Goal: Information Seeking & Learning: Check status

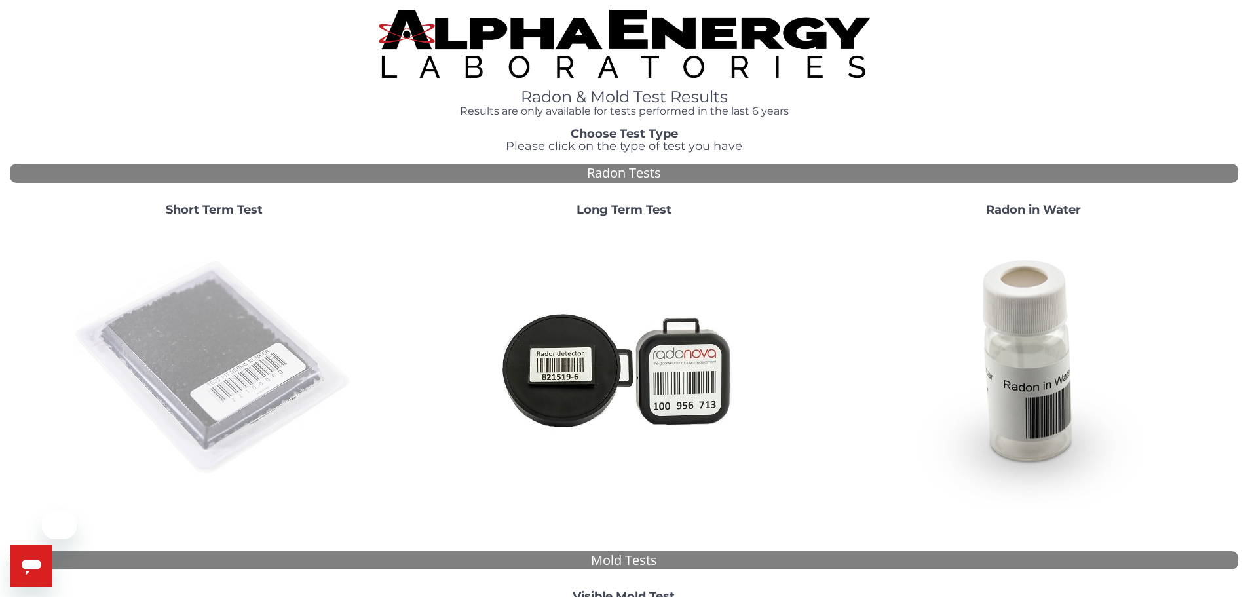
click at [267, 372] on img at bounding box center [214, 368] width 282 height 282
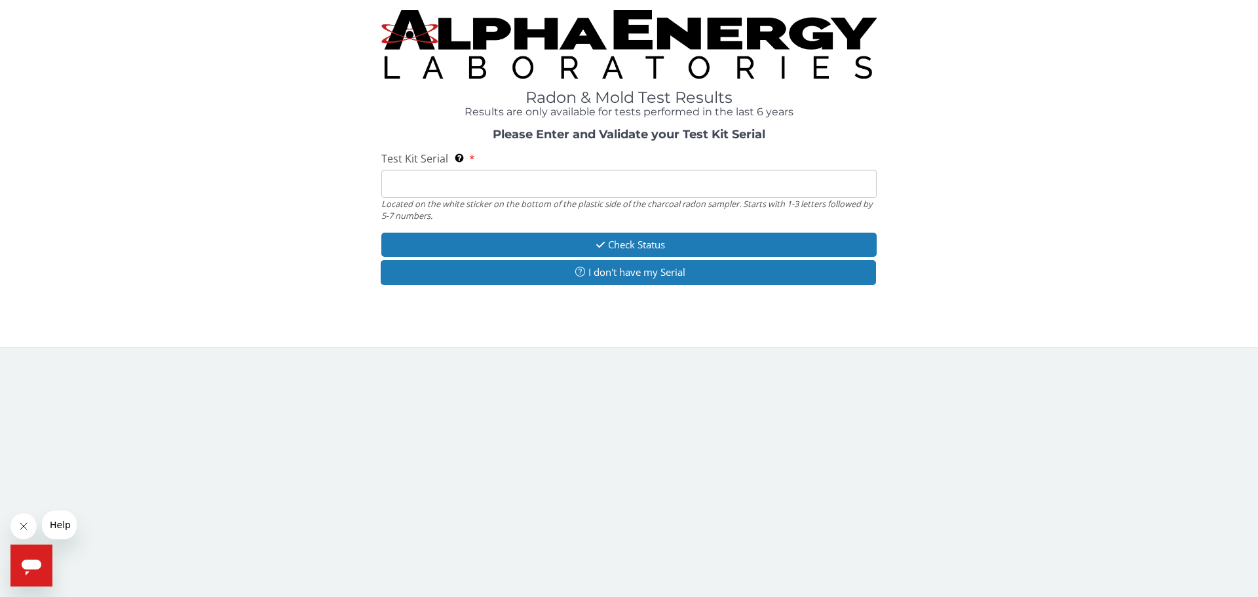
click at [441, 182] on input "Test Kit Serial Located on the white sticker on the bottom of the plastic side …" at bounding box center [628, 184] width 495 height 28
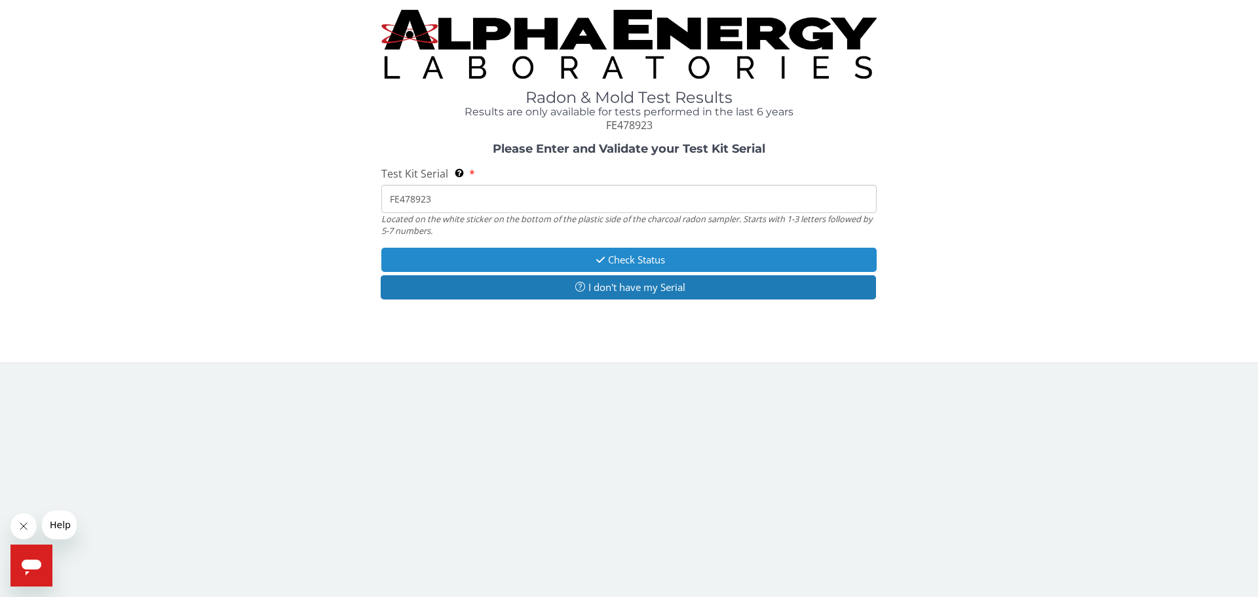
type input "FE478923"
click at [626, 257] on button "Check Status" at bounding box center [628, 260] width 495 height 24
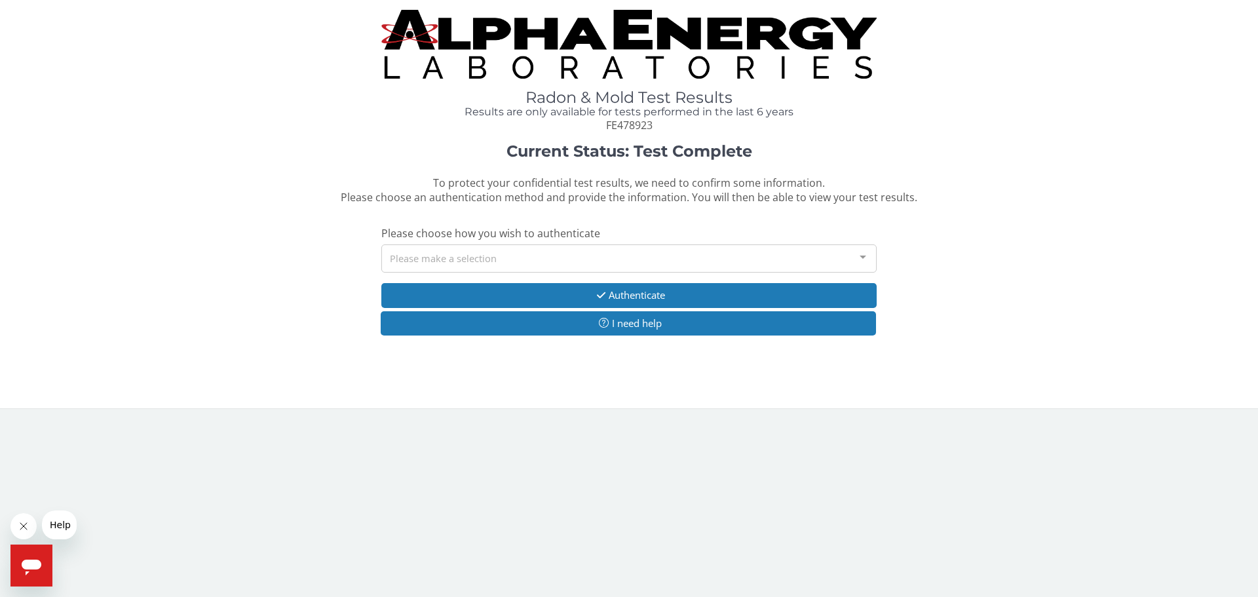
click at [537, 251] on div "Please make a selection" at bounding box center [628, 258] width 495 height 28
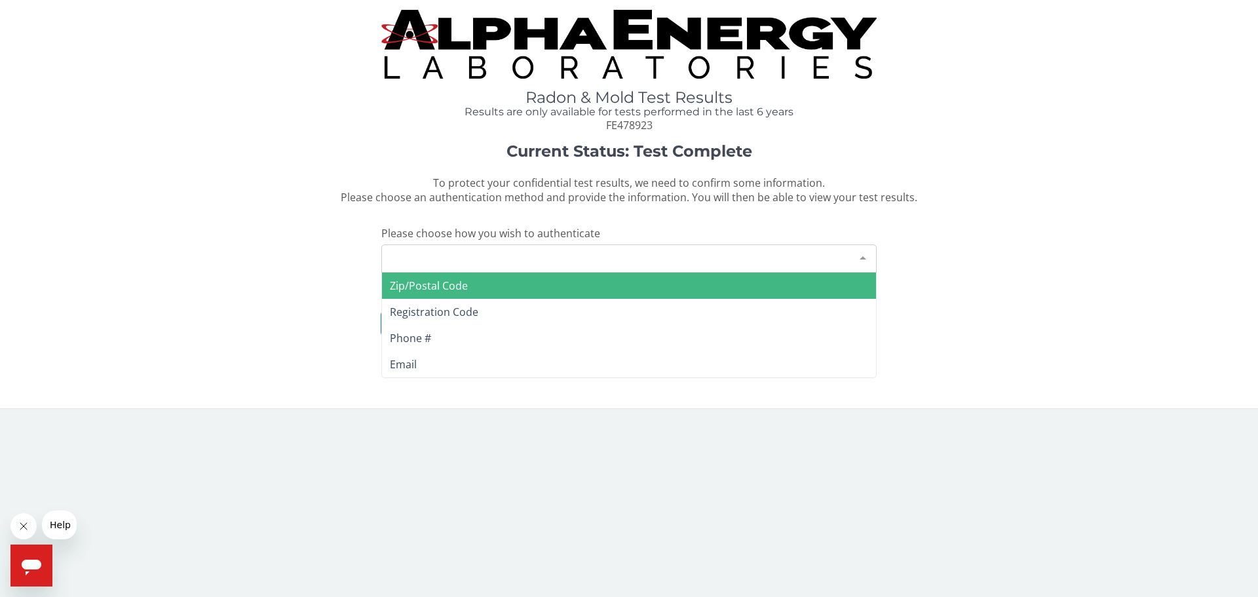
click at [519, 285] on span "Zip/Postal Code" at bounding box center [629, 286] width 494 height 26
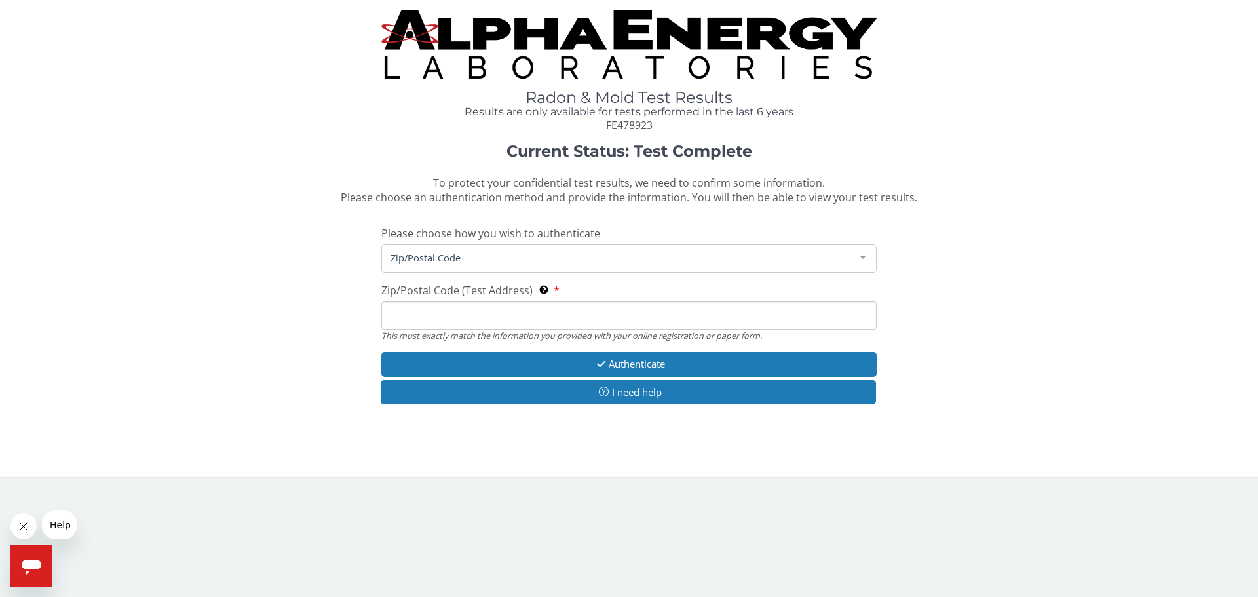
click at [509, 315] on input "Zip/Postal Code (Test Address) This must exactly match the information you prov…" at bounding box center [628, 315] width 495 height 28
type input "43420"
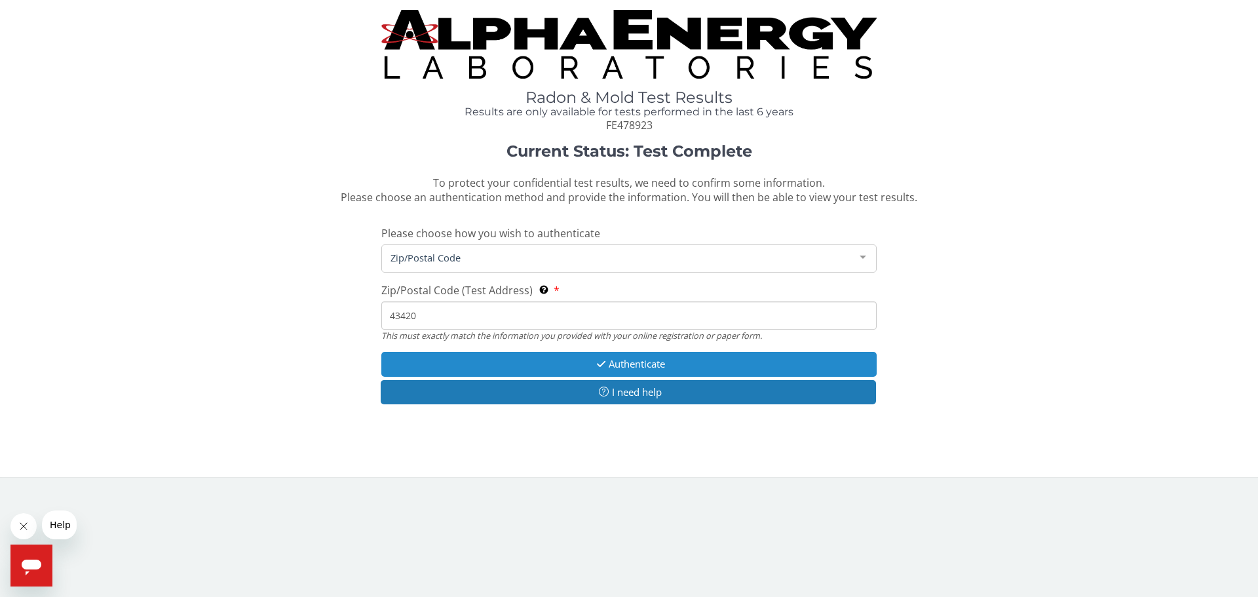
click at [594, 361] on icon "button" at bounding box center [601, 364] width 15 height 10
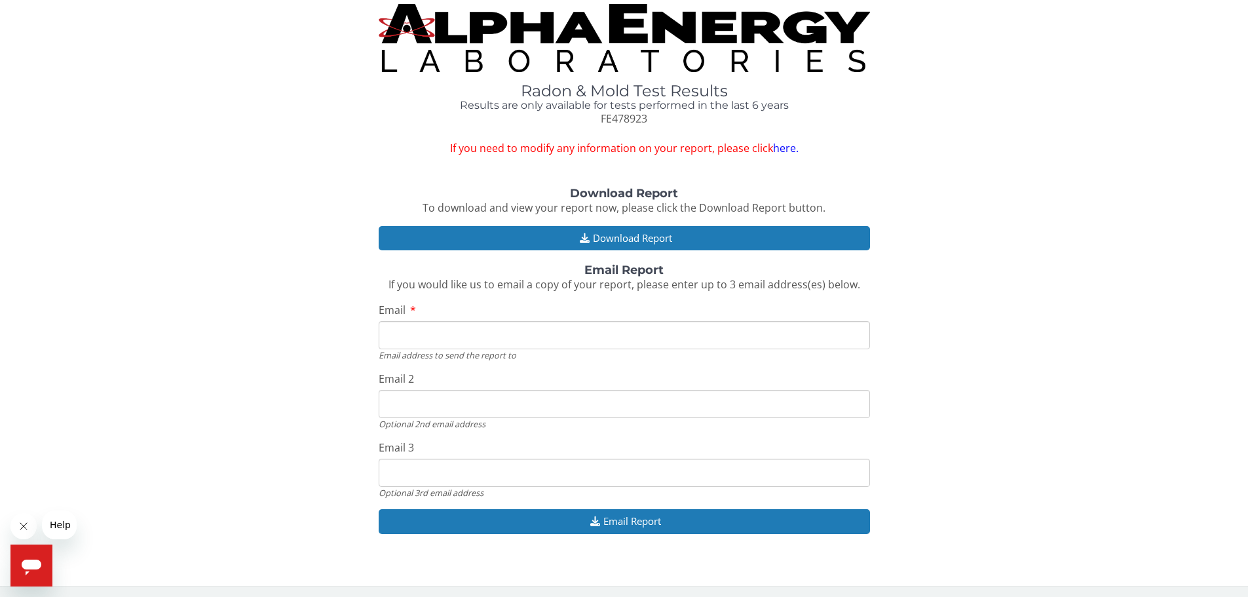
scroll to position [8, 0]
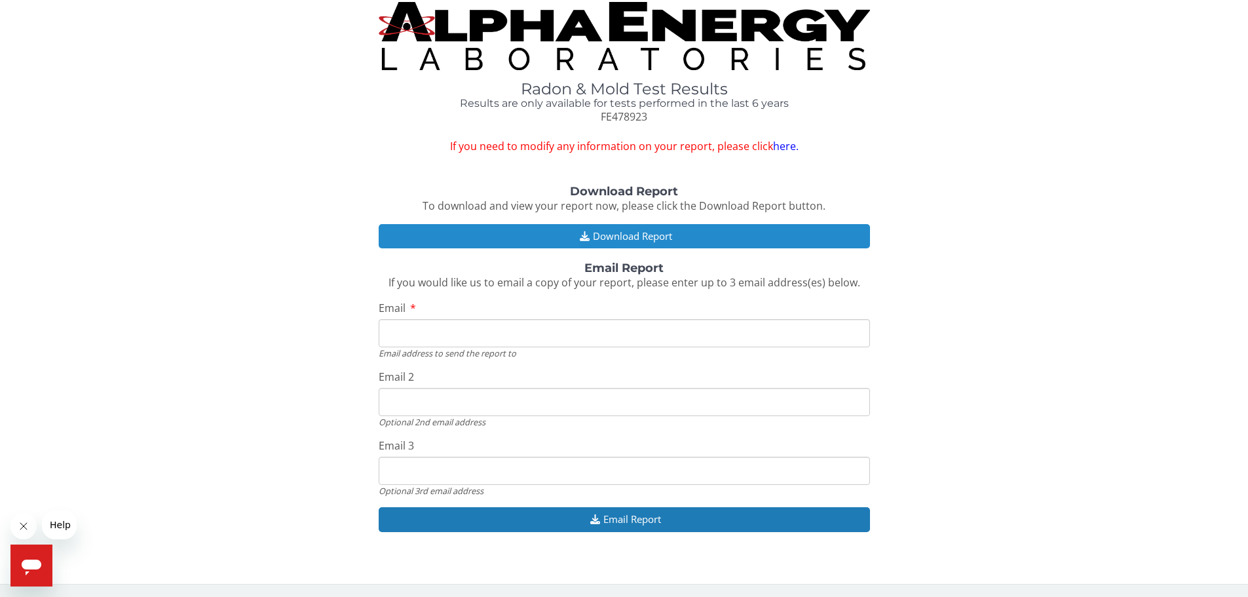
click at [553, 239] on button "Download Report" at bounding box center [624, 236] width 491 height 24
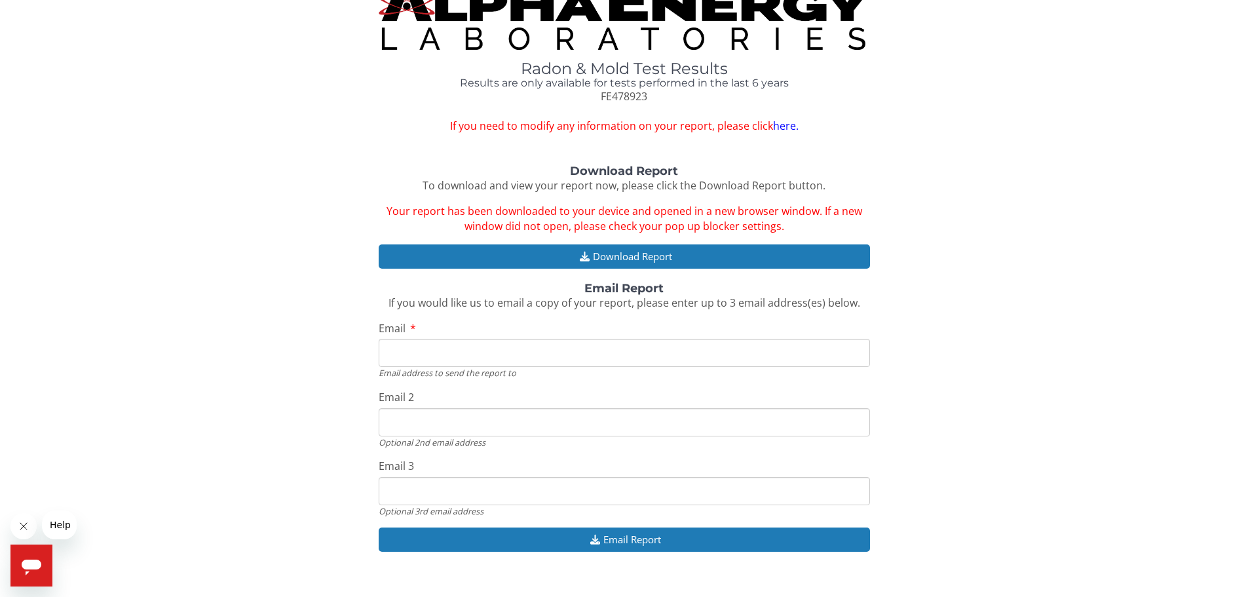
scroll to position [48, 0]
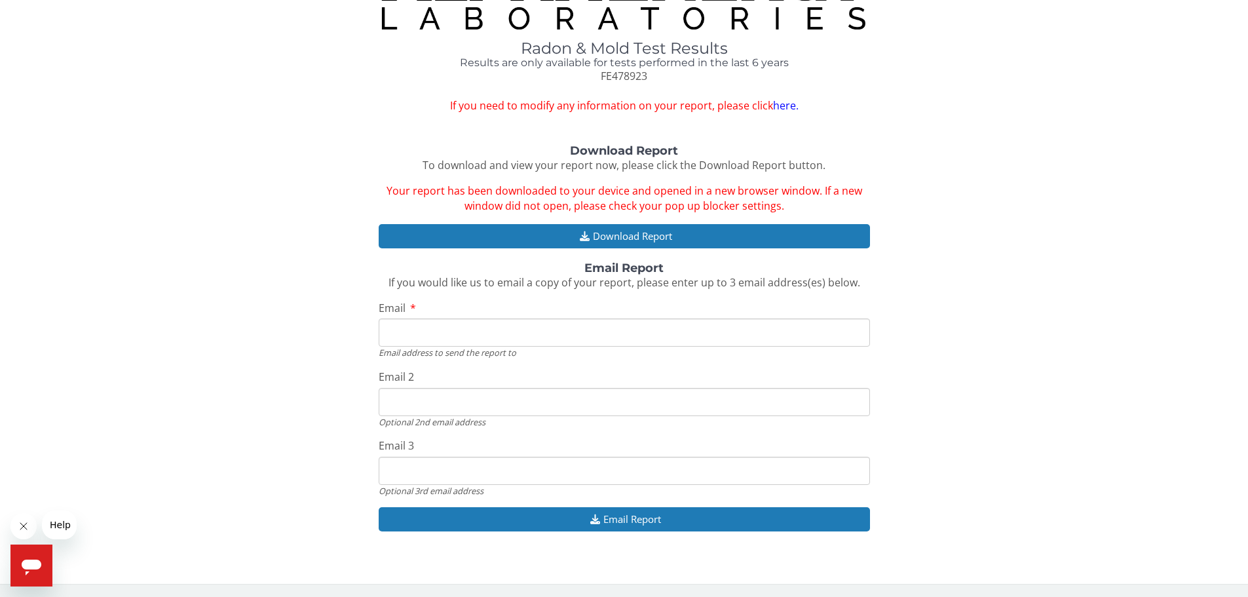
click at [58, 522] on span "Help" at bounding box center [60, 525] width 21 height 10
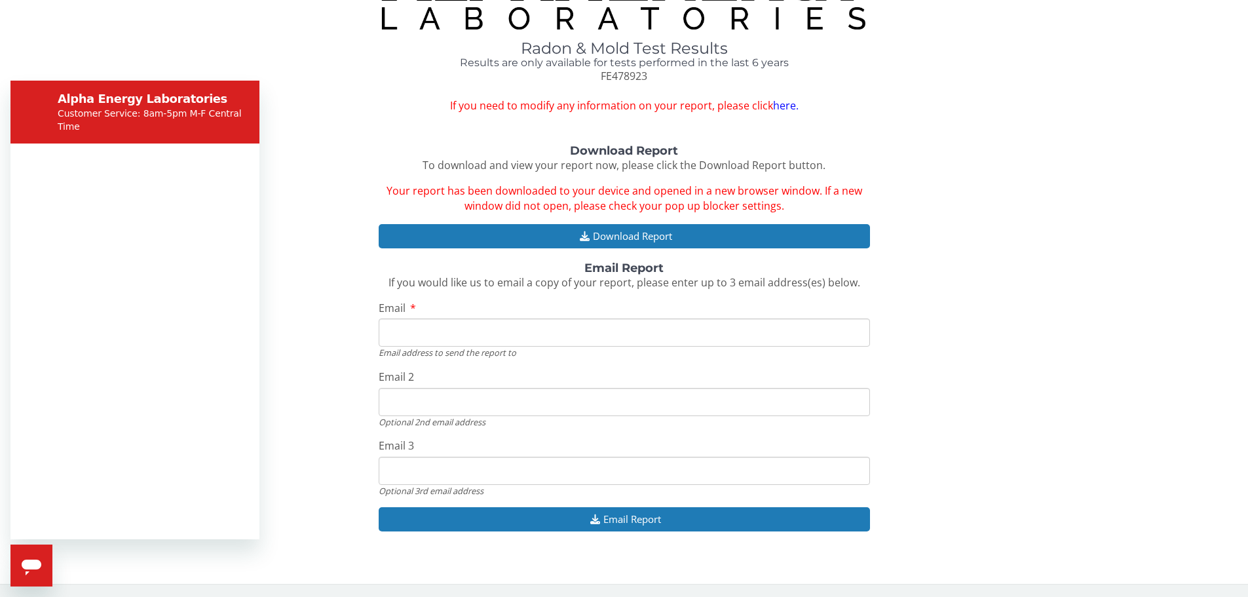
scroll to position [0, 0]
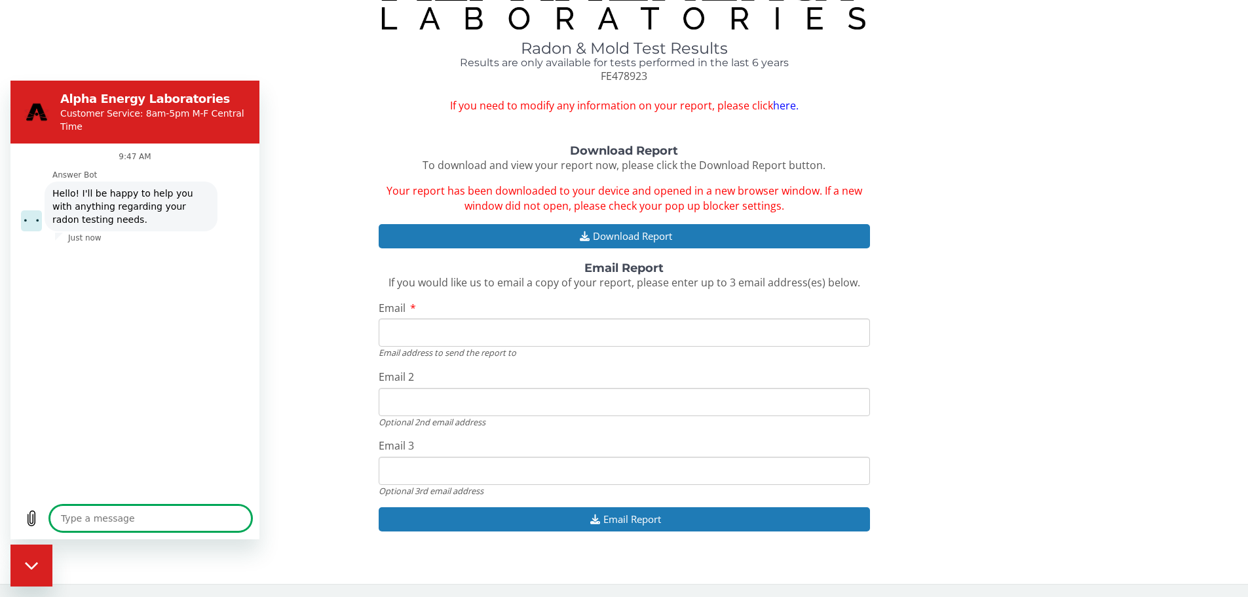
type textarea "x"
click at [315, 123] on div "Radon & Mold Test Results Results are only available for tests performed in the…" at bounding box center [624, 262] width 1229 height 602
